Goal: Find specific page/section: Find specific page/section

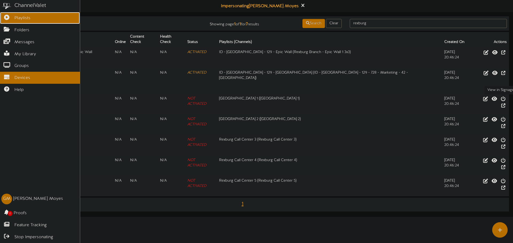
click at [9, 16] on icon at bounding box center [6, 17] width 13 height 4
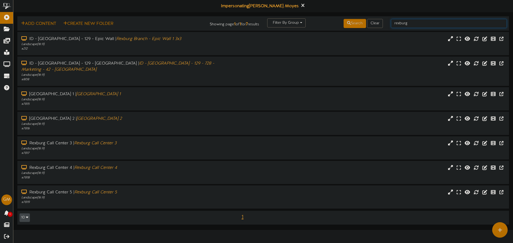
click at [418, 23] on input "rexburg" at bounding box center [449, 23] width 116 height 9
type input "annex"
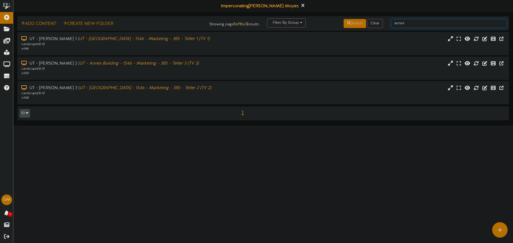
click at [409, 26] on input "annex" at bounding box center [449, 23] width 116 height 9
type input "corp"
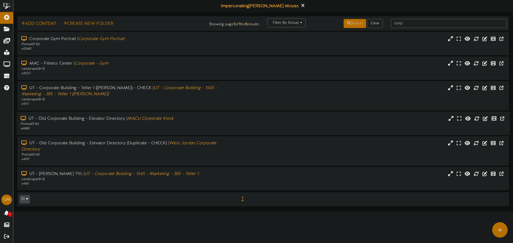
click at [70, 125] on div "Portrait ( 9:16 )" at bounding box center [119, 124] width 197 height 5
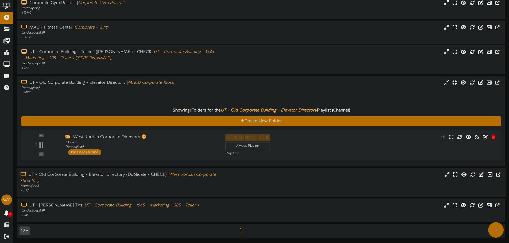
click at [104, 191] on div "# 4197" at bounding box center [119, 191] width 196 height 5
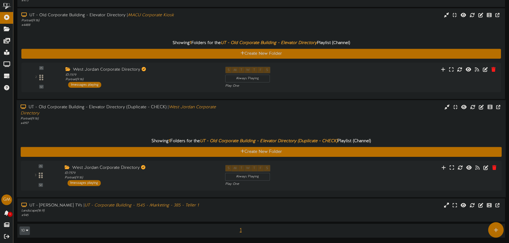
scroll to position [104, 0]
click at [96, 187] on div "3 ID: 7579" at bounding box center [260, 176] width 485 height 30
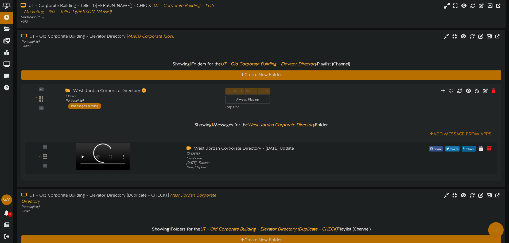
scroll to position [51, 0]
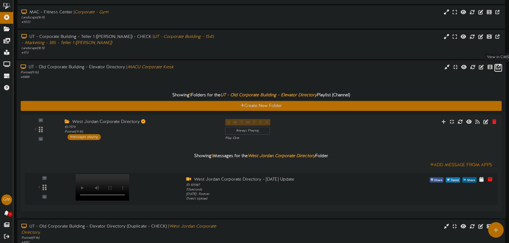
click at [500, 66] on icon at bounding box center [497, 67] width 5 height 6
click at [495, 68] on link at bounding box center [498, 68] width 8 height 8
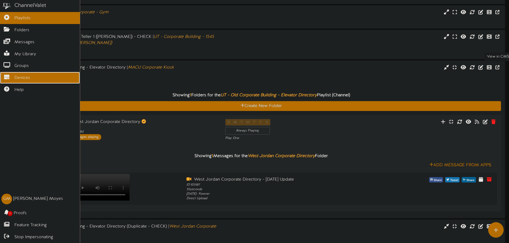
click at [23, 77] on span "Devices" at bounding box center [22, 78] width 16 height 6
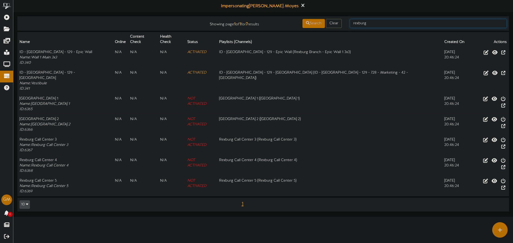
click at [370, 20] on input "rexburg" at bounding box center [428, 23] width 157 height 9
type input "old corp"
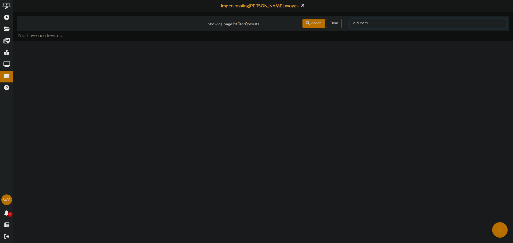
click at [361, 24] on input "old corp" at bounding box center [428, 23] width 157 height 9
type input "old"
click at [409, 18] on div "old" at bounding box center [428, 23] width 165 height 10
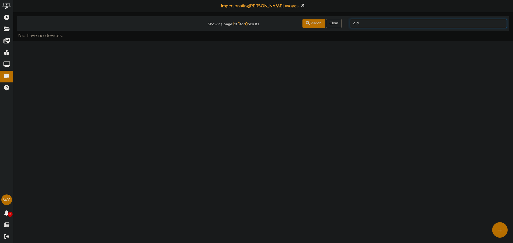
click at [408, 20] on input "old" at bounding box center [428, 23] width 157 height 9
type input "coporate kiosk"
click at [357, 24] on input "coporate kiosk" at bounding box center [428, 23] width 157 height 9
type input "corporate kiosk"
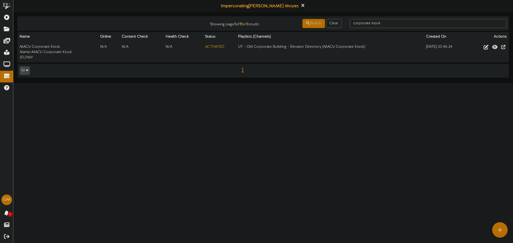
click at [213, 83] on html "ChannelValet Playlists Folders Messages My Library Groups Devices Help [PERSON_…" at bounding box center [256, 41] width 513 height 83
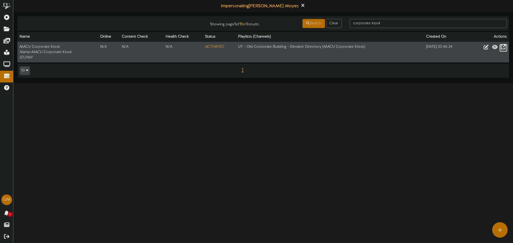
click at [500, 48] on icon at bounding box center [502, 47] width 5 height 6
